Goal: Transaction & Acquisition: Purchase product/service

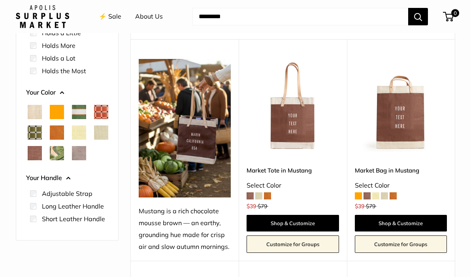
scroll to position [115, 0]
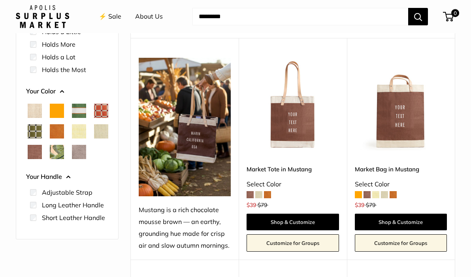
click at [268, 198] on span at bounding box center [267, 194] width 7 height 7
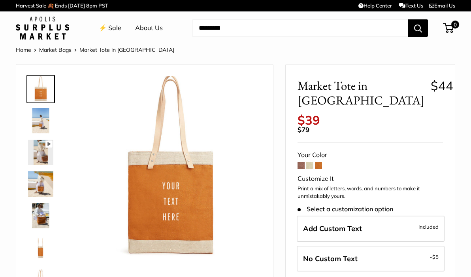
click at [309, 162] on span at bounding box center [309, 165] width 7 height 7
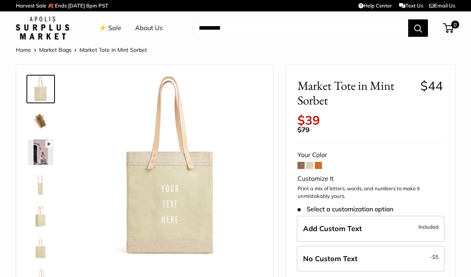
click at [302, 164] on span at bounding box center [301, 165] width 7 height 7
